Goal: Transaction & Acquisition: Purchase product/service

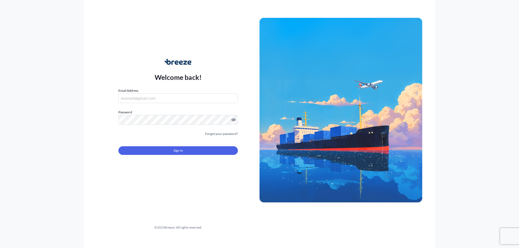
type input "[PERSON_NAME][EMAIL_ADDRESS][DOMAIN_NAME]"
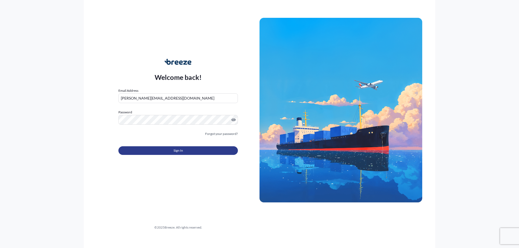
click at [148, 151] on button "Sign In" at bounding box center [177, 150] width 119 height 9
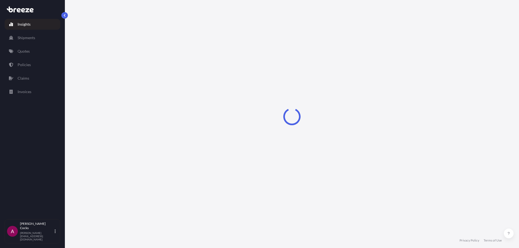
select select "2025"
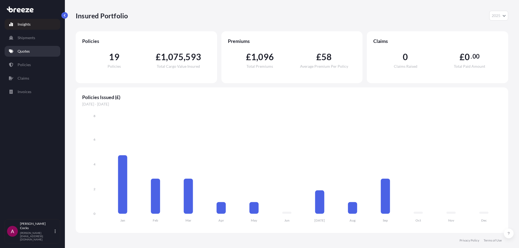
click at [25, 50] on p "Quotes" at bounding box center [24, 51] width 12 height 5
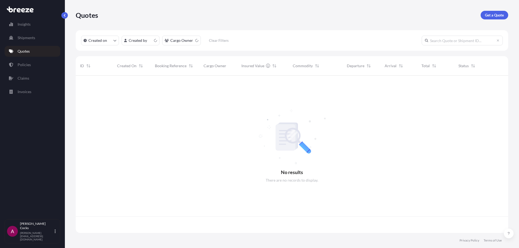
scroll to position [156, 428]
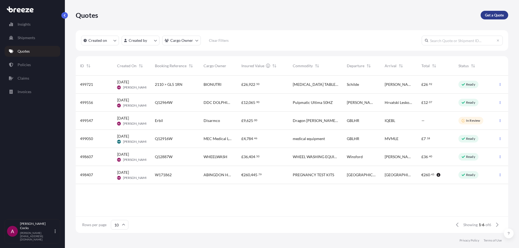
click at [490, 14] on p "Get a Quote" at bounding box center [493, 14] width 19 height 5
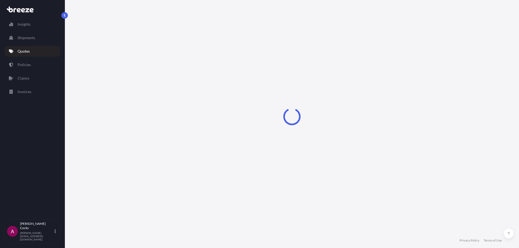
select select "Road"
select select "Sea"
select select "1"
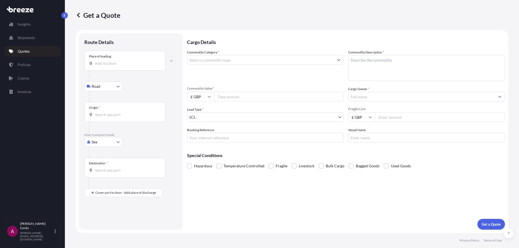
click at [107, 135] on p "Main transport mode" at bounding box center [130, 135] width 93 height 4
click at [108, 143] on body "Insights Shipments Quotes Policies Claims Invoices A [PERSON_NAME] [PERSON_NAME…" at bounding box center [259, 124] width 519 height 248
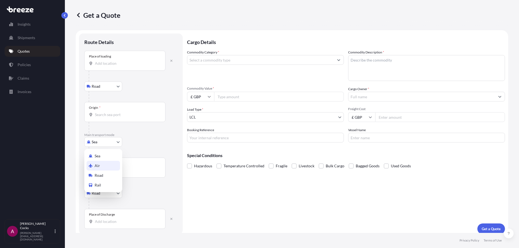
click at [103, 163] on div "Air" at bounding box center [102, 166] width 33 height 10
select select "Air"
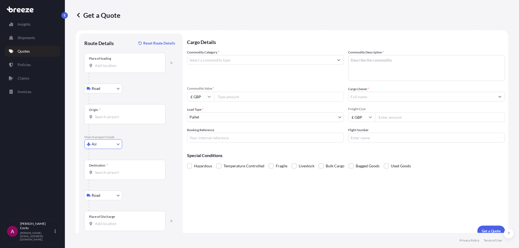
click at [112, 71] on div "Place of loading" at bounding box center [124, 63] width 81 height 20
click at [112, 68] on input "Place of loading" at bounding box center [127, 65] width 64 height 5
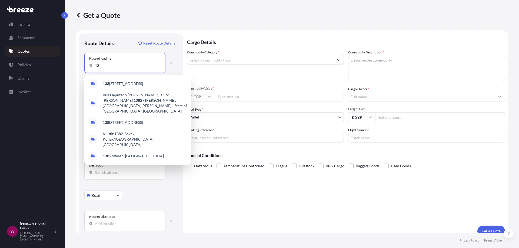
type input "1"
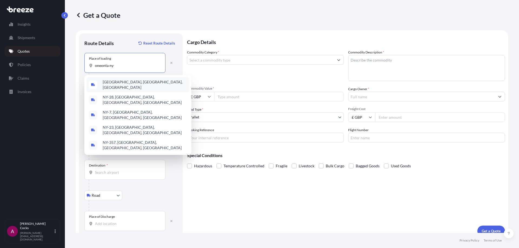
click at [157, 87] on div "[GEOGRAPHIC_DATA], [GEOGRAPHIC_DATA], [GEOGRAPHIC_DATA]" at bounding box center [137, 84] width 103 height 15
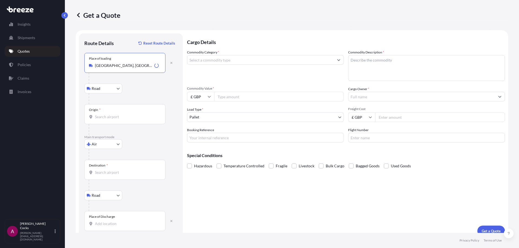
type input "[GEOGRAPHIC_DATA], [GEOGRAPHIC_DATA], [GEOGRAPHIC_DATA]"
click at [112, 117] on input "Origin *" at bounding box center [127, 116] width 64 height 5
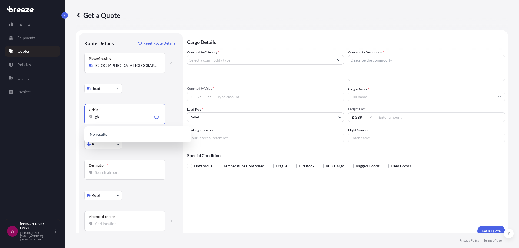
type input "g"
click at [124, 139] on span "USJFK - [PERSON_NAME] Apt/[US_STATE], [GEOGRAPHIC_DATA]" at bounding box center [145, 136] width 84 height 11
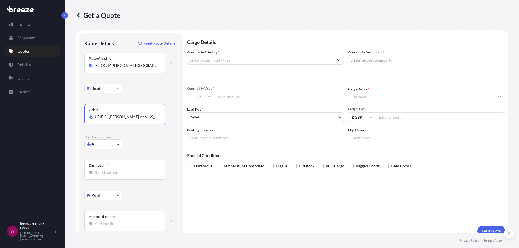
type input "USJFK - [PERSON_NAME] Apt/[US_STATE], [GEOGRAPHIC_DATA]"
click at [110, 173] on input "Destination *" at bounding box center [127, 172] width 64 height 5
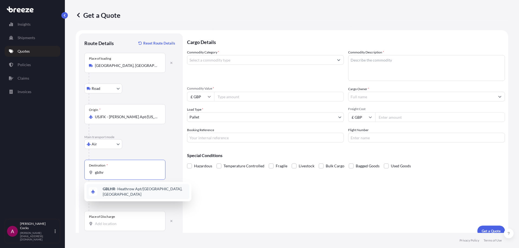
click at [126, 193] on span "GBLHR - Heathrow Apt/[GEOGRAPHIC_DATA], [GEOGRAPHIC_DATA]" at bounding box center [145, 191] width 84 height 11
type input "GBLHR - Heathrow Apt/[GEOGRAPHIC_DATA], [GEOGRAPHIC_DATA]"
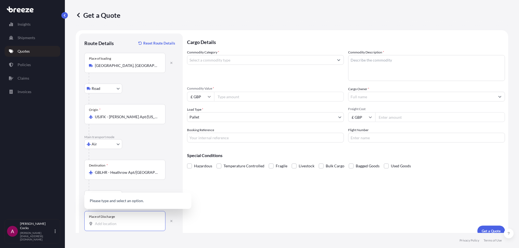
click at [115, 222] on input "Place of Discharge" at bounding box center [127, 223] width 64 height 5
click at [129, 204] on div "[GEOGRAPHIC_DATA], Abingdon OX14 4SD , [GEOGRAPHIC_DATA]" at bounding box center [137, 196] width 103 height 21
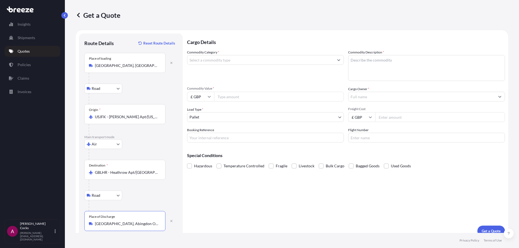
type input "[GEOGRAPHIC_DATA], Abingdon OX14 4SD, [GEOGRAPHIC_DATA]"
click at [222, 59] on input "Commodity Category *" at bounding box center [260, 60] width 146 height 10
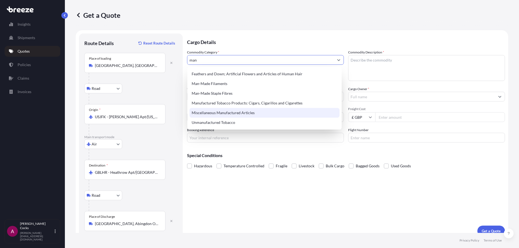
click at [278, 116] on div "Miscellaneous Manufactured Articles" at bounding box center [264, 113] width 150 height 10
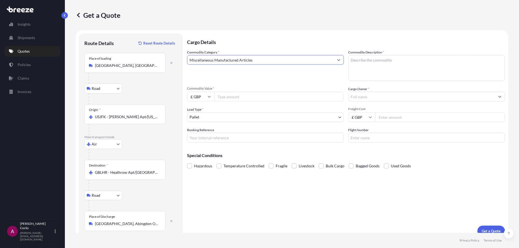
type input "Miscellaneous Manufactured Articles"
click at [383, 61] on textarea "Commodity Description *" at bounding box center [426, 68] width 157 height 26
type textarea "Capacitors"
drag, startPoint x: 254, startPoint y: 91, endPoint x: 252, endPoint y: 94, distance: 4.4
click at [254, 91] on div "Commodity Value * £ GBP" at bounding box center [265, 93] width 157 height 15
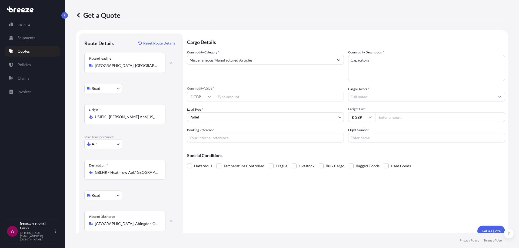
drag, startPoint x: 252, startPoint y: 97, endPoint x: 203, endPoint y: 104, distance: 49.4
click at [248, 97] on input "Commodity Value *" at bounding box center [279, 97] width 130 height 10
click at [201, 100] on input "£ GBP" at bounding box center [200, 97] width 27 height 10
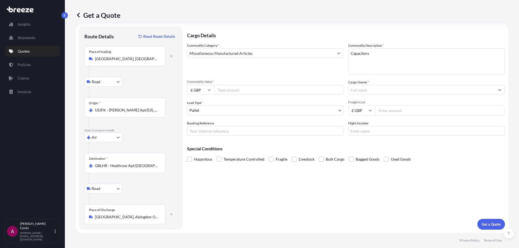
drag, startPoint x: 199, startPoint y: 100, endPoint x: 197, endPoint y: 91, distance: 9.1
click at [197, 91] on input "£ GBP" at bounding box center [200, 90] width 27 height 10
click at [200, 130] on div "$ USD" at bounding box center [200, 127] width 23 height 10
type input "$ USD"
click at [236, 93] on input "Commodity Value *" at bounding box center [279, 90] width 130 height 10
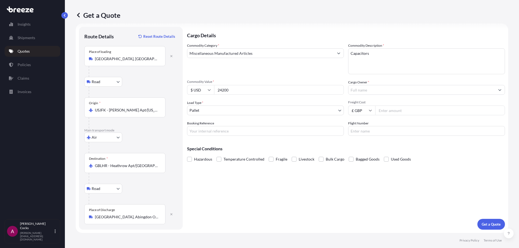
type input "24200"
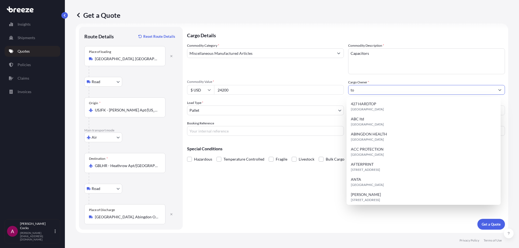
type input "t"
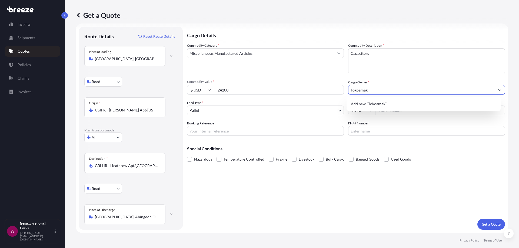
type input "Tokoamak"
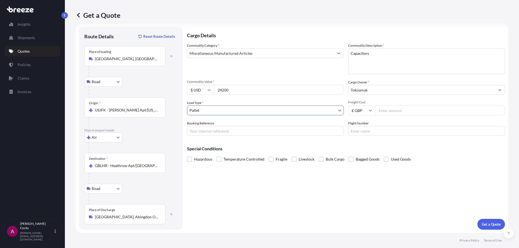
click at [382, 111] on input "Freight Cost" at bounding box center [440, 111] width 130 height 10
type input "750"
click at [331, 132] on input "Booking Reference" at bounding box center [265, 131] width 157 height 10
type input "W172058"
type input "BA102/01"
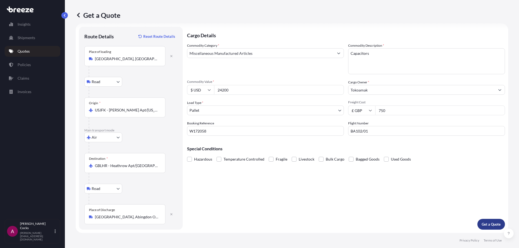
click at [494, 228] on button "Get a Quote" at bounding box center [491, 224] width 28 height 11
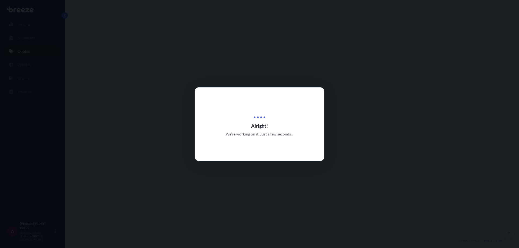
select select "Road"
select select "Air"
select select "Road"
select select "1"
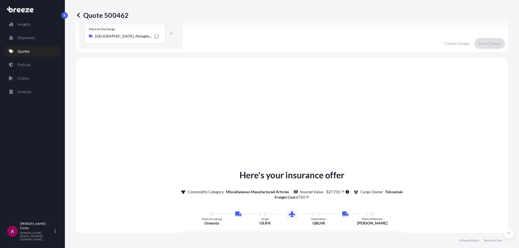
scroll to position [216, 0]
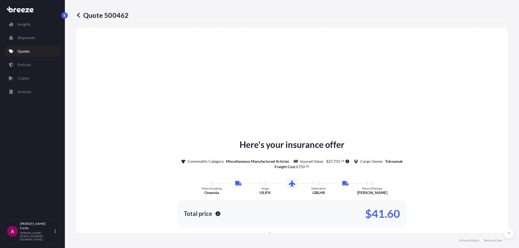
click at [331, 63] on div "Here's your insurance offer Commodity Category Miscellaneous Manufactured Artic…" at bounding box center [291, 200] width 417 height 331
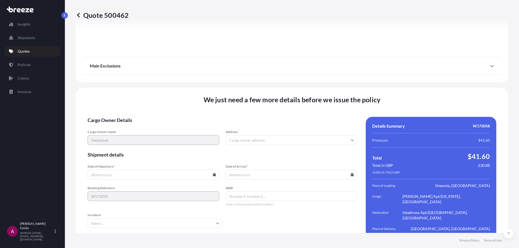
scroll to position [716, 0]
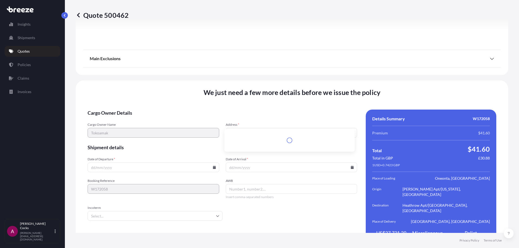
click at [277, 128] on input "Address *" at bounding box center [291, 133] width 132 height 10
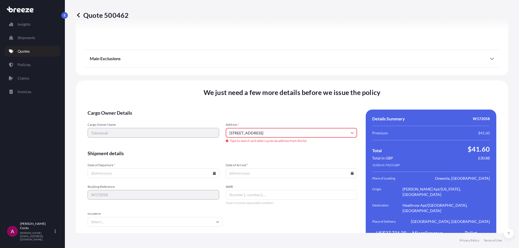
click at [350, 131] on icon at bounding box center [351, 132] width 3 height 3
click at [287, 130] on input "[STREET_ADDRESS]" at bounding box center [291, 133] width 132 height 10
click at [304, 145] on li "[STREET_ADDRESS]" at bounding box center [289, 148] width 126 height 10
type input "[STREET_ADDRESS]"
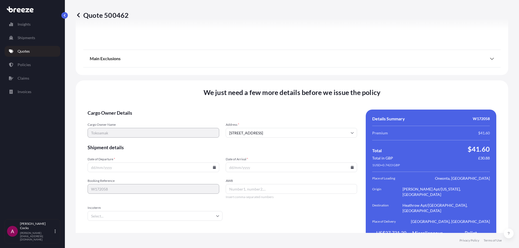
click at [123, 163] on input "Date of Departure *" at bounding box center [153, 168] width 132 height 10
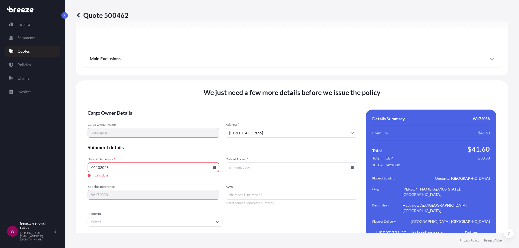
click at [101, 163] on input "01102025" at bounding box center [153, 168] width 132 height 10
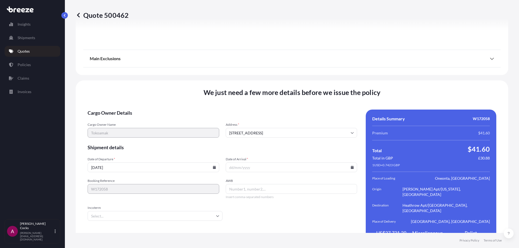
type input "[DATE]"
click at [339, 163] on input "Date of Arrival *" at bounding box center [291, 168] width 132 height 10
click at [351, 166] on icon at bounding box center [351, 167] width 3 height 3
click at [288, 88] on button "2" at bounding box center [289, 88] width 9 height 9
type input "[DATE]"
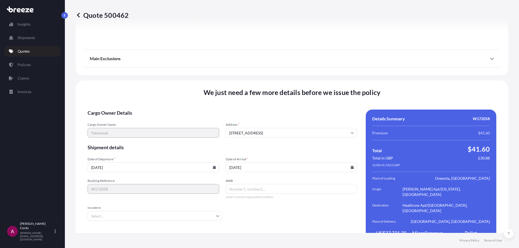
click at [241, 184] on input "AWB" at bounding box center [291, 189] width 132 height 10
click at [236, 184] on input "125-19555410" at bounding box center [291, 189] width 132 height 10
type input "12519555410"
type input "ex"
click at [168, 210] on form "Cargo Owner Details Cargo Owner Name Tokoamak Address * [STREET_ADDRESS] Shipme…" at bounding box center [221, 178] width 269 height 137
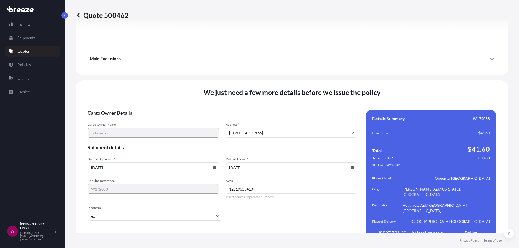
click at [169, 211] on input "ex" at bounding box center [154, 216] width 135 height 10
click at [139, 221] on li "EXW" at bounding box center [154, 219] width 129 height 10
click at [345, 216] on form "Cargo Owner Details Cargo Owner Name Tokoamak Address * [STREET_ADDRESS] Shipme…" at bounding box center [221, 178] width 269 height 137
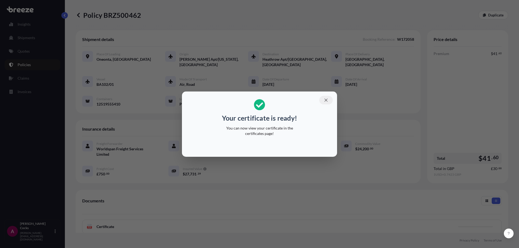
click at [328, 103] on button "button" at bounding box center [326, 100] width 14 height 9
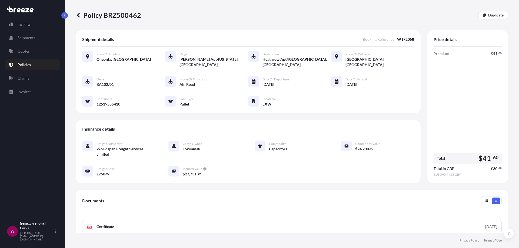
scroll to position [82, 0]
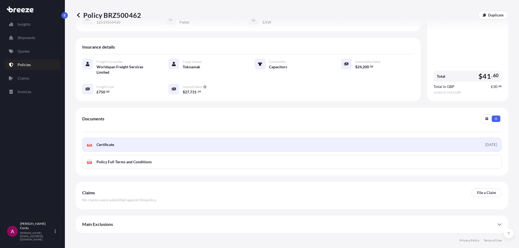
click at [110, 146] on span "Certificate" at bounding box center [105, 144] width 18 height 5
